Goal: Find specific page/section: Find specific page/section

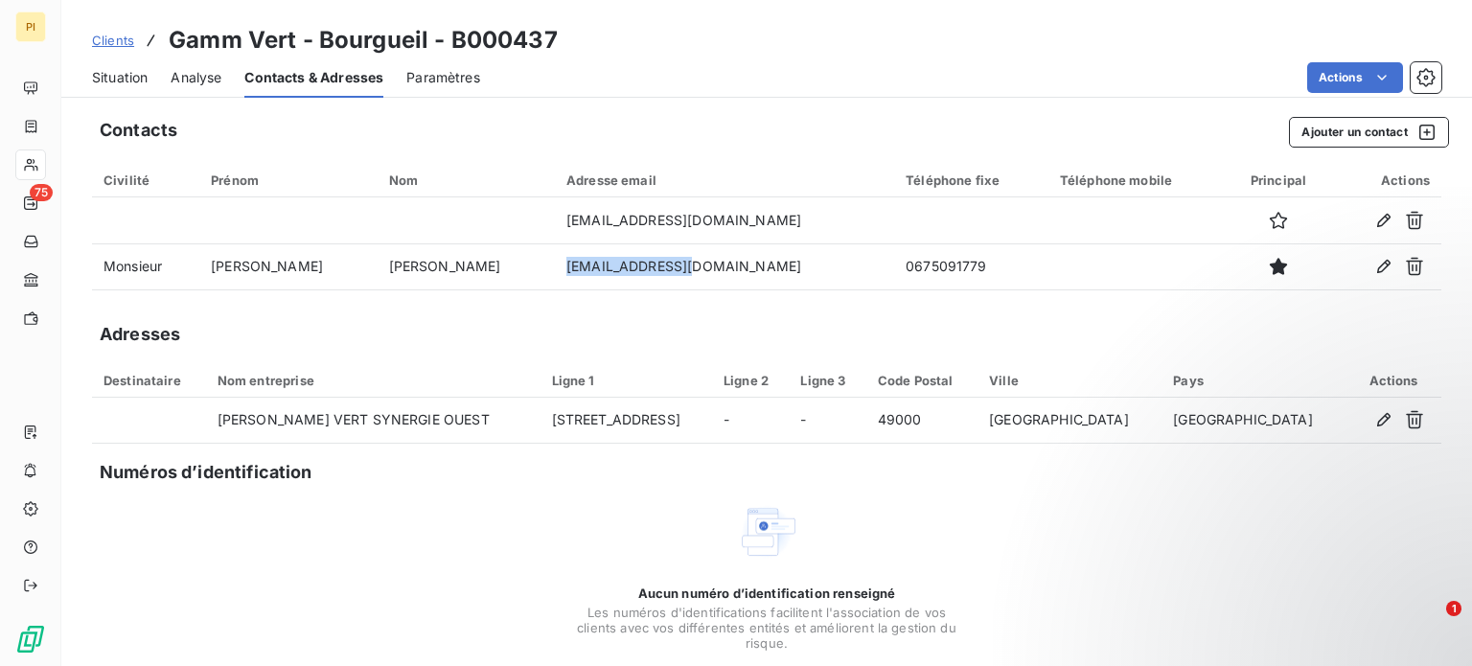
click at [110, 36] on span "Clients" at bounding box center [113, 40] width 42 height 15
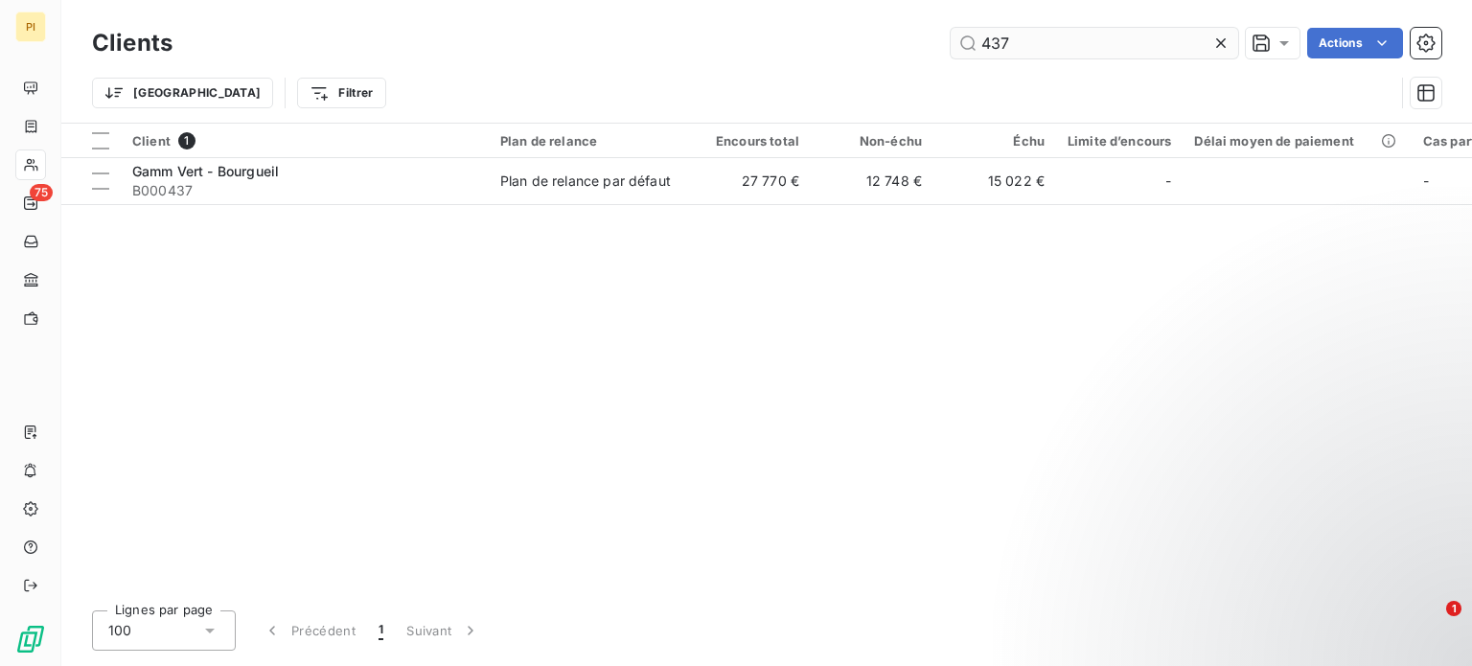
click at [1052, 46] on input "437" at bounding box center [1095, 43] width 288 height 31
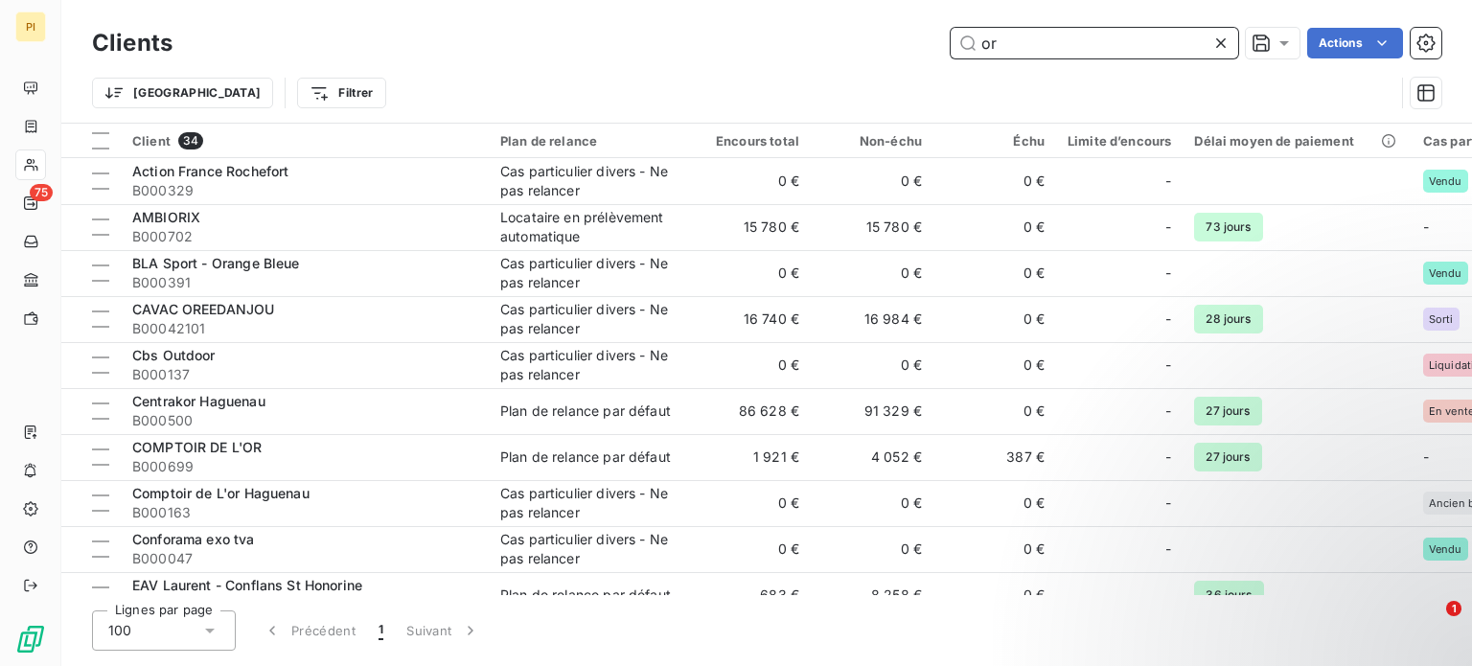
click at [997, 40] on input "or" at bounding box center [1095, 43] width 288 height 31
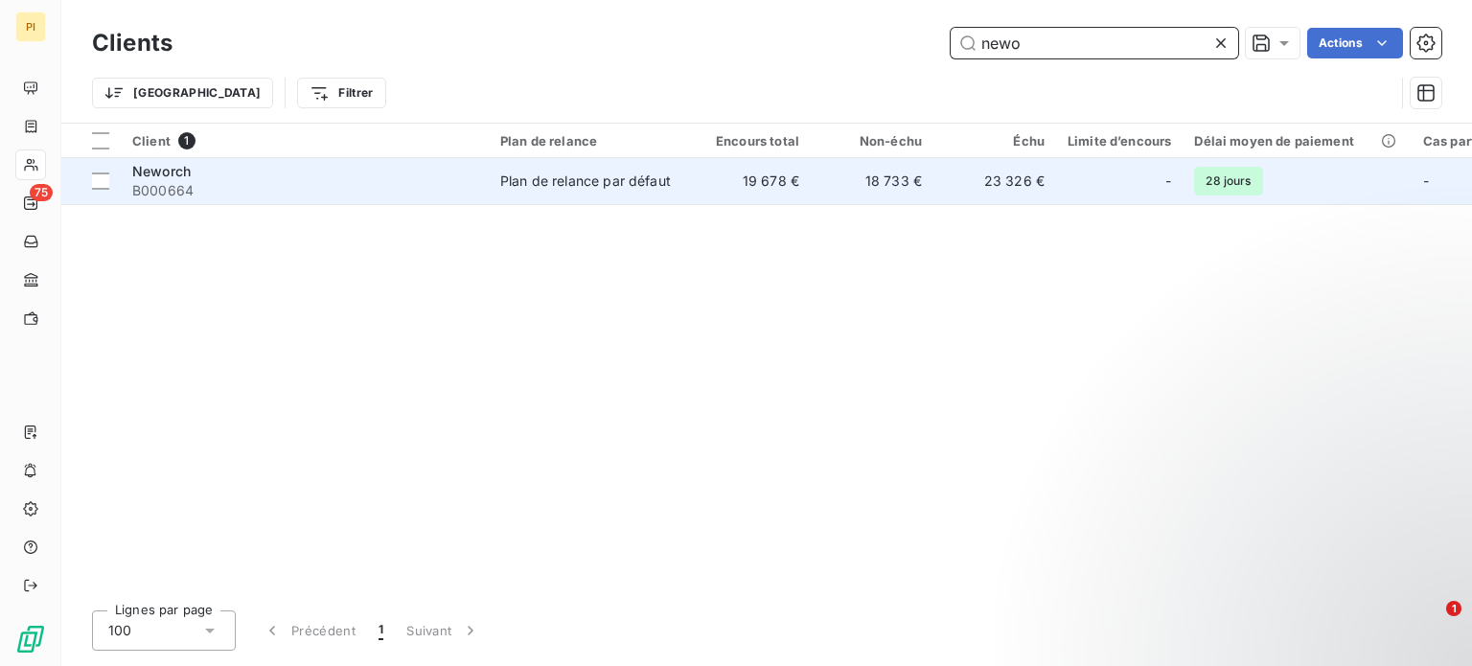
type input "newo"
click at [533, 181] on div "Plan de relance par défaut" at bounding box center [585, 181] width 171 height 19
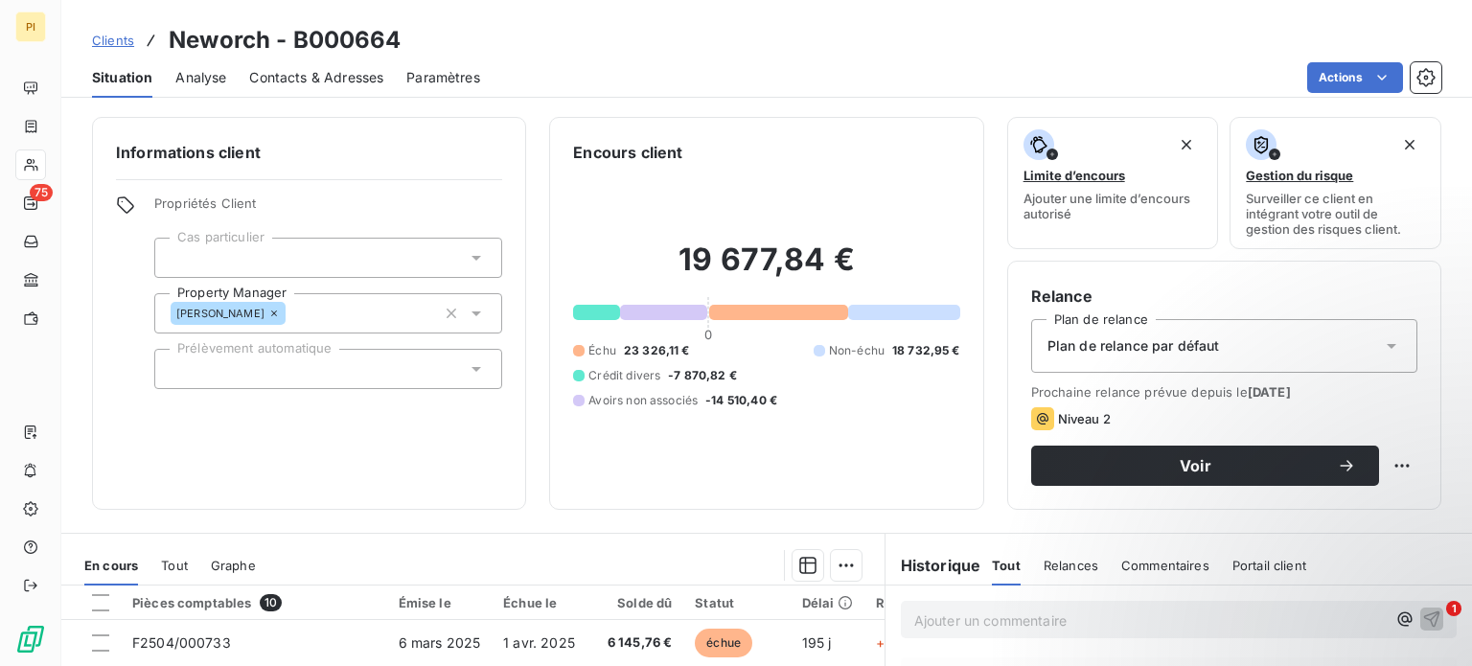
click at [289, 78] on span "Contacts & Adresses" at bounding box center [316, 77] width 134 height 19
